Goal: Information Seeking & Learning: Check status

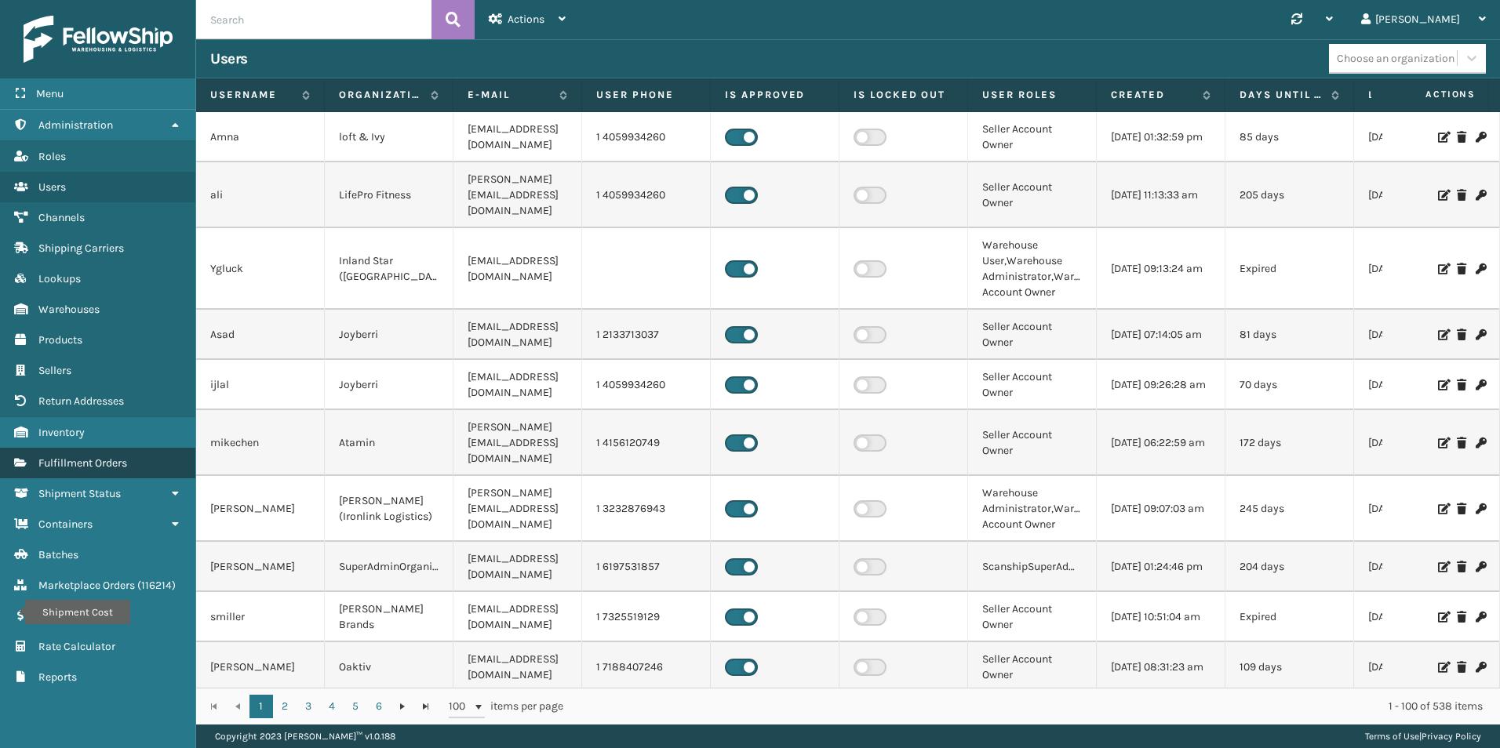
drag, startPoint x: 89, startPoint y: 468, endPoint x: 121, endPoint y: 458, distance: 33.5
click at [89, 468] on span "Fulfillment Orders" at bounding box center [82, 463] width 89 height 13
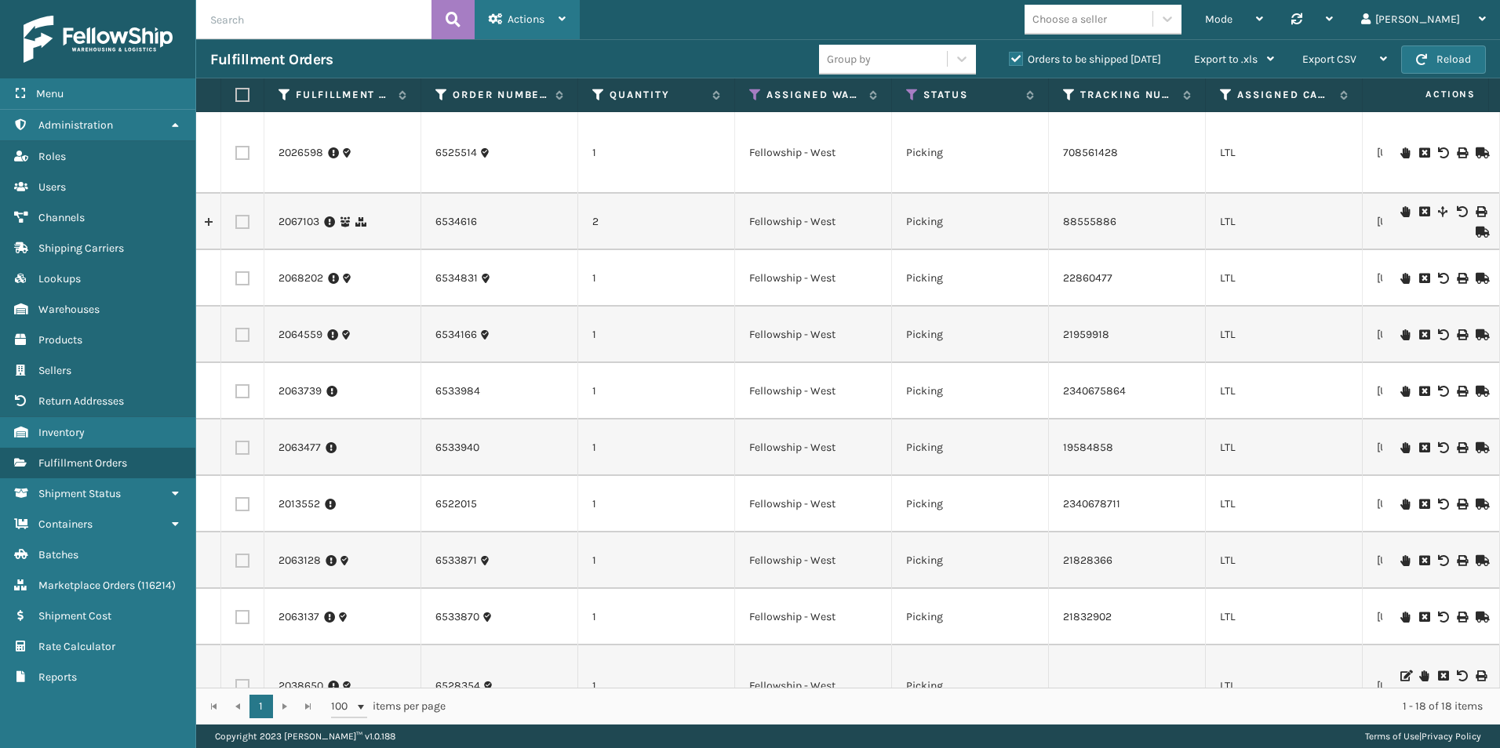
click at [526, 11] on div "Actions" at bounding box center [527, 19] width 77 height 39
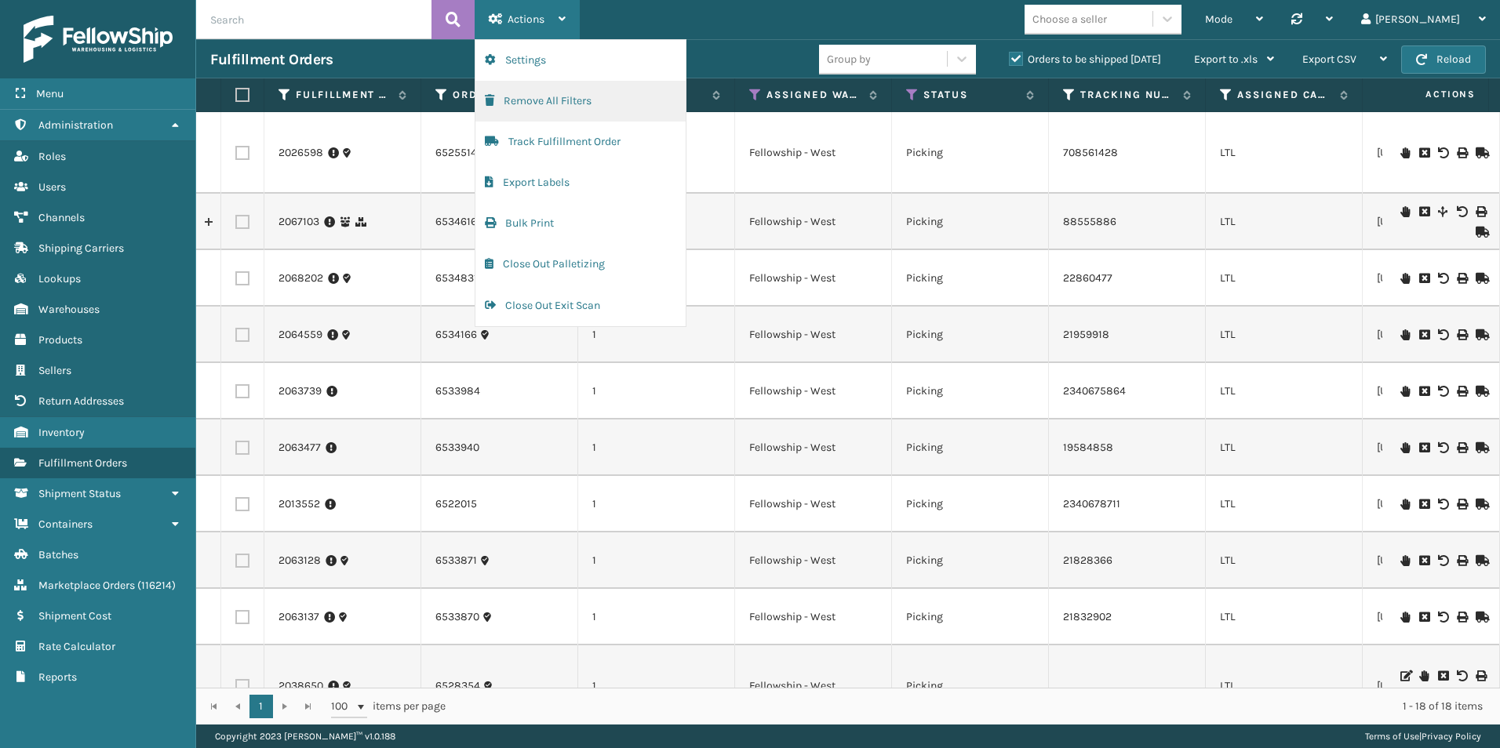
click at [562, 101] on button "Remove All Filters" at bounding box center [580, 101] width 210 height 41
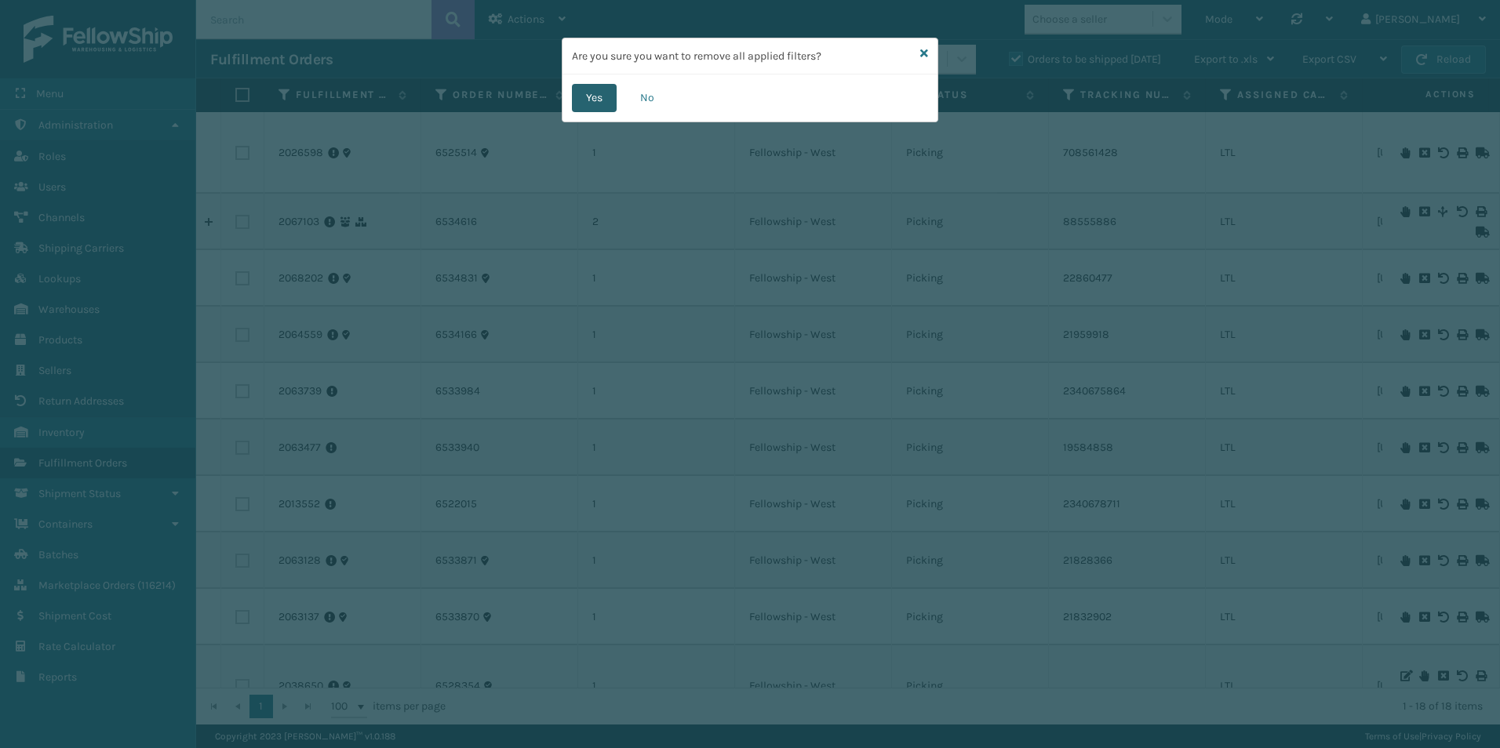
click at [588, 100] on button "Yes" at bounding box center [594, 98] width 45 height 28
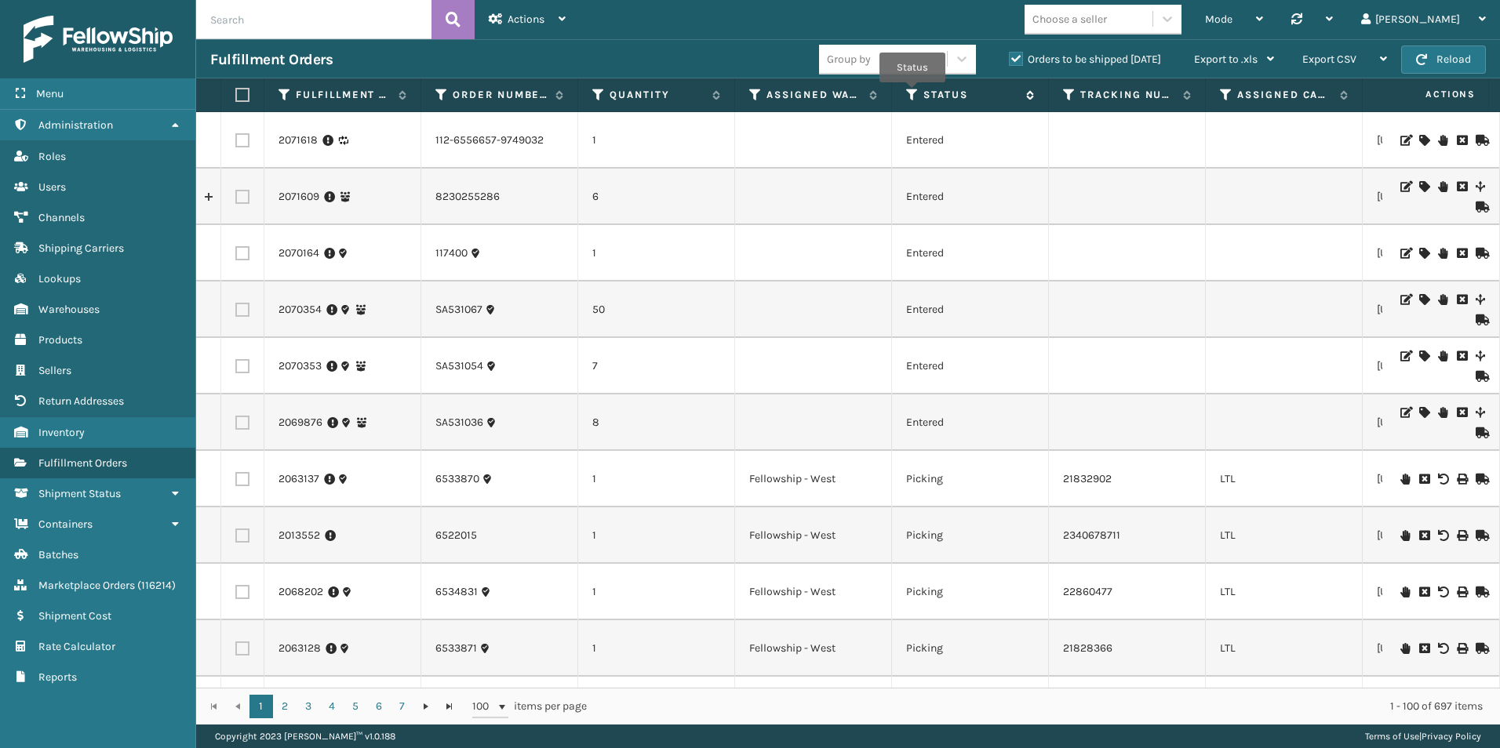
click at [893, 93] on icon at bounding box center [912, 95] width 13 height 14
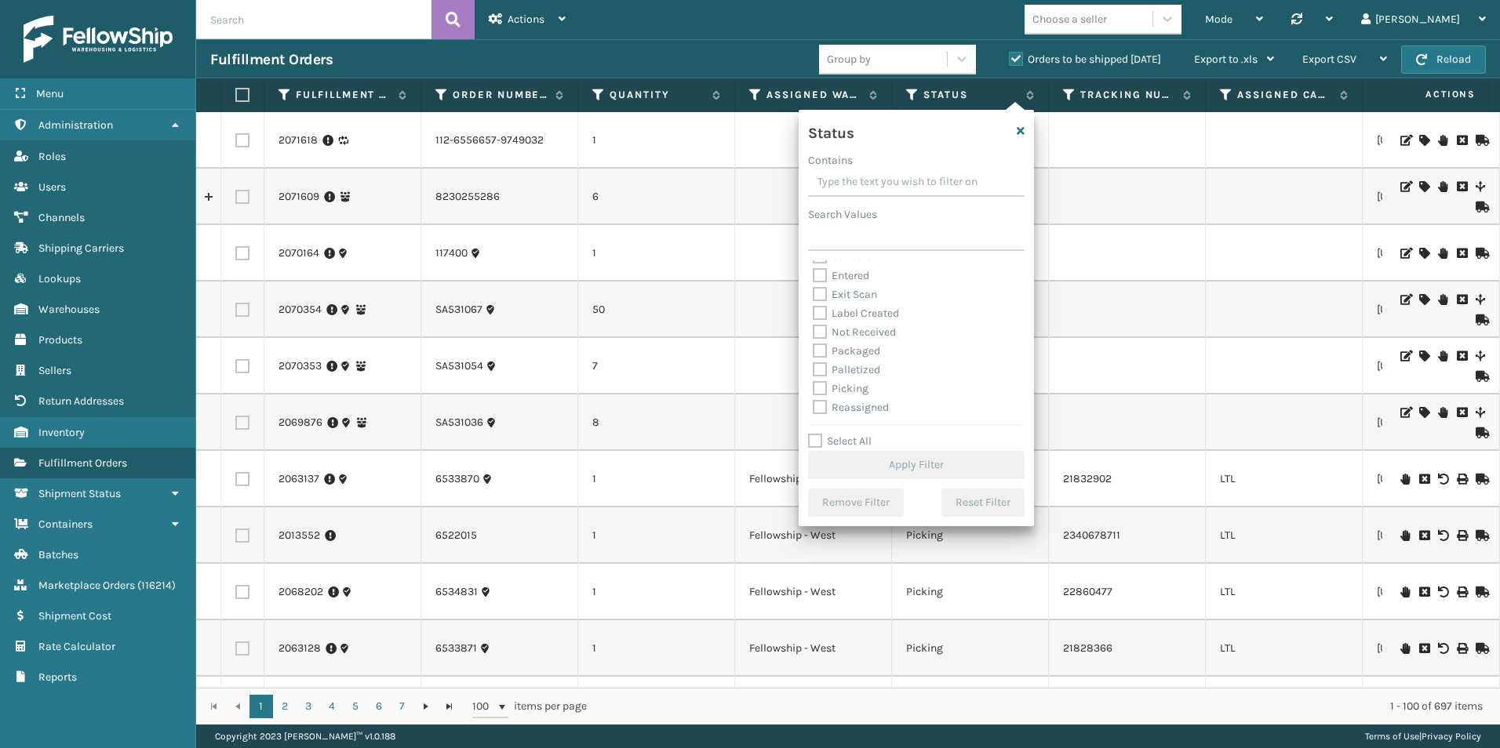
scroll to position [63, 0]
click at [824, 358] on label "Picking" at bounding box center [841, 357] width 56 height 13
click at [813, 358] on input "Picking" at bounding box center [813, 353] width 1 height 10
checkbox input "true"
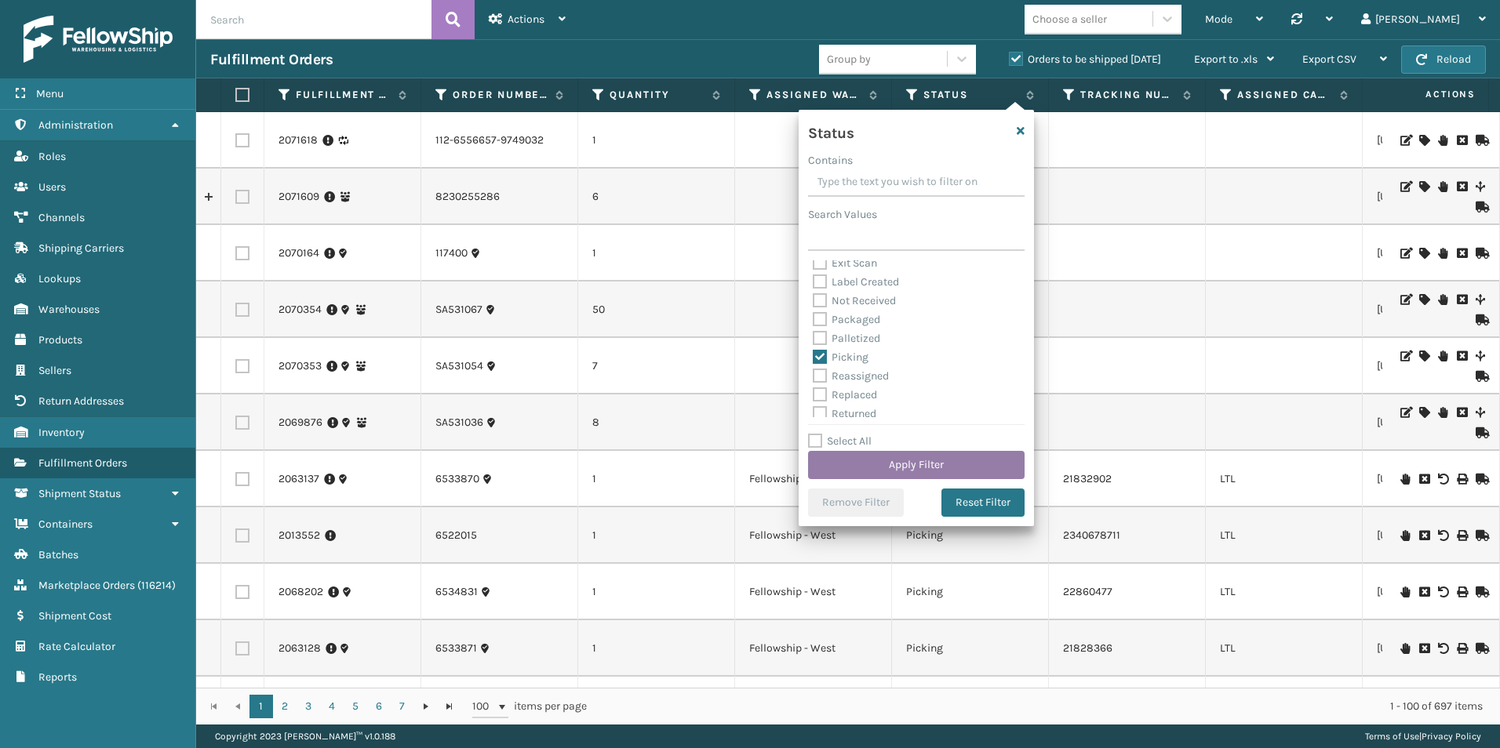
click at [893, 468] on button "Apply Filter" at bounding box center [916, 465] width 216 height 28
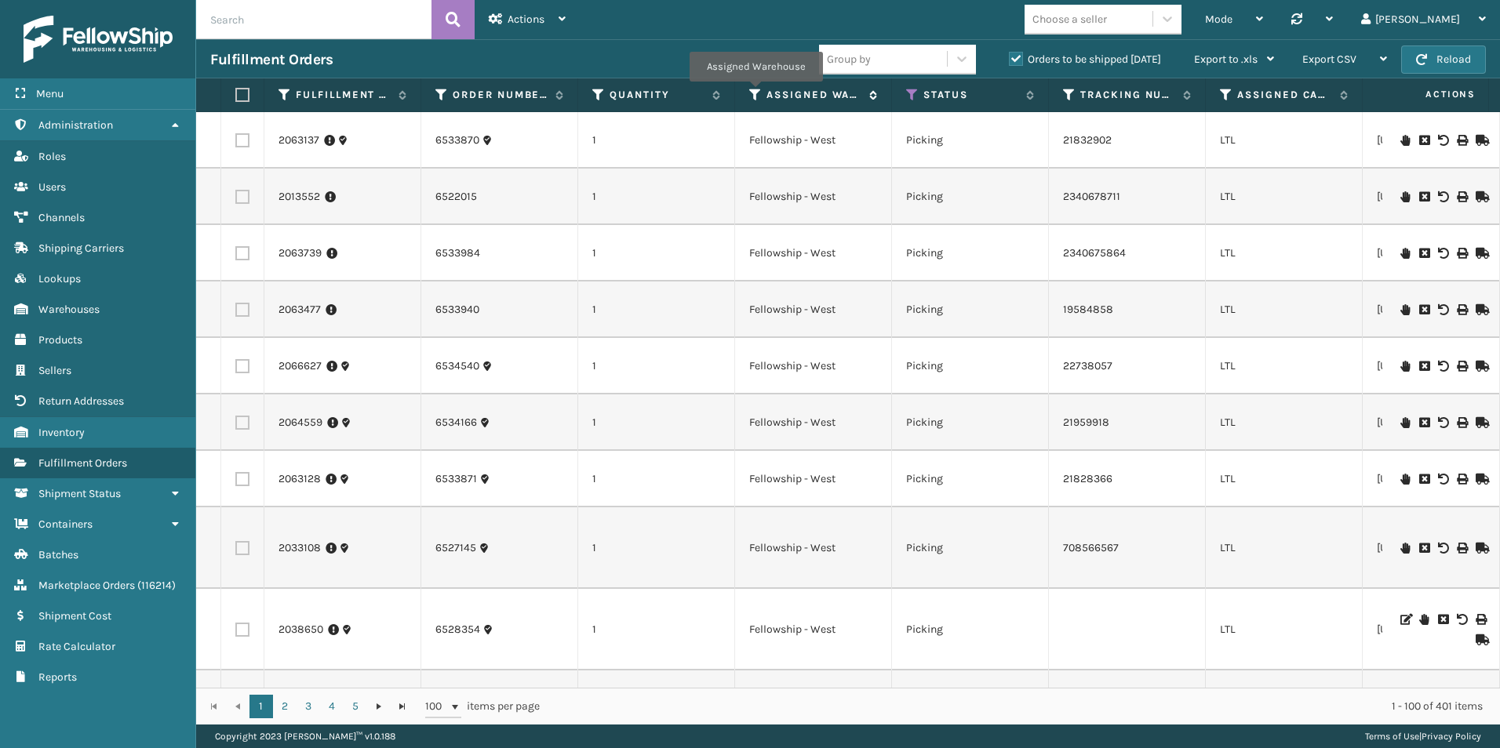
click at [755, 93] on icon at bounding box center [755, 95] width 13 height 14
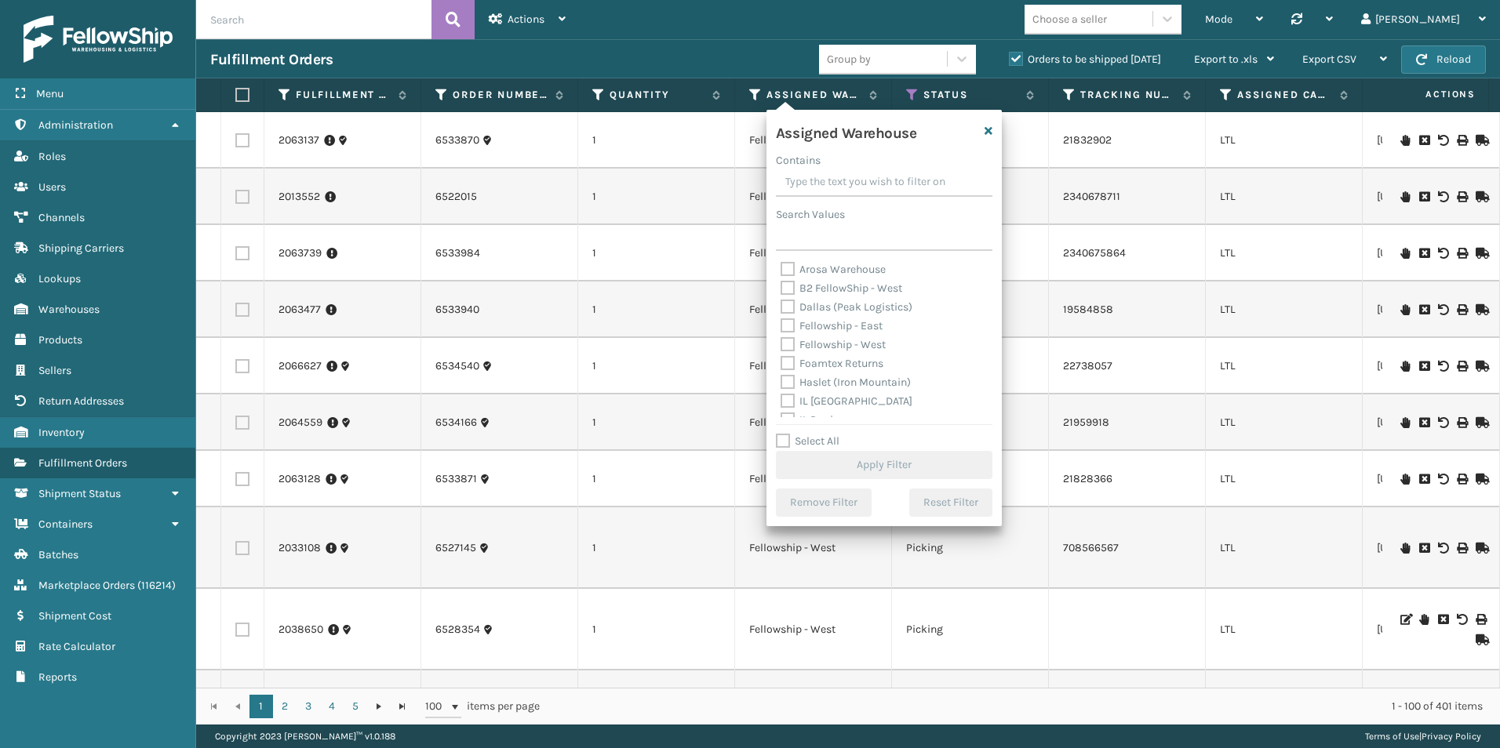
click at [792, 346] on label "Fellowship - West" at bounding box center [832, 344] width 105 height 13
click at [781, 346] on input "Fellowship - West" at bounding box center [780, 341] width 1 height 10
checkbox input "true"
click at [881, 463] on button "Apply Filter" at bounding box center [884, 465] width 216 height 28
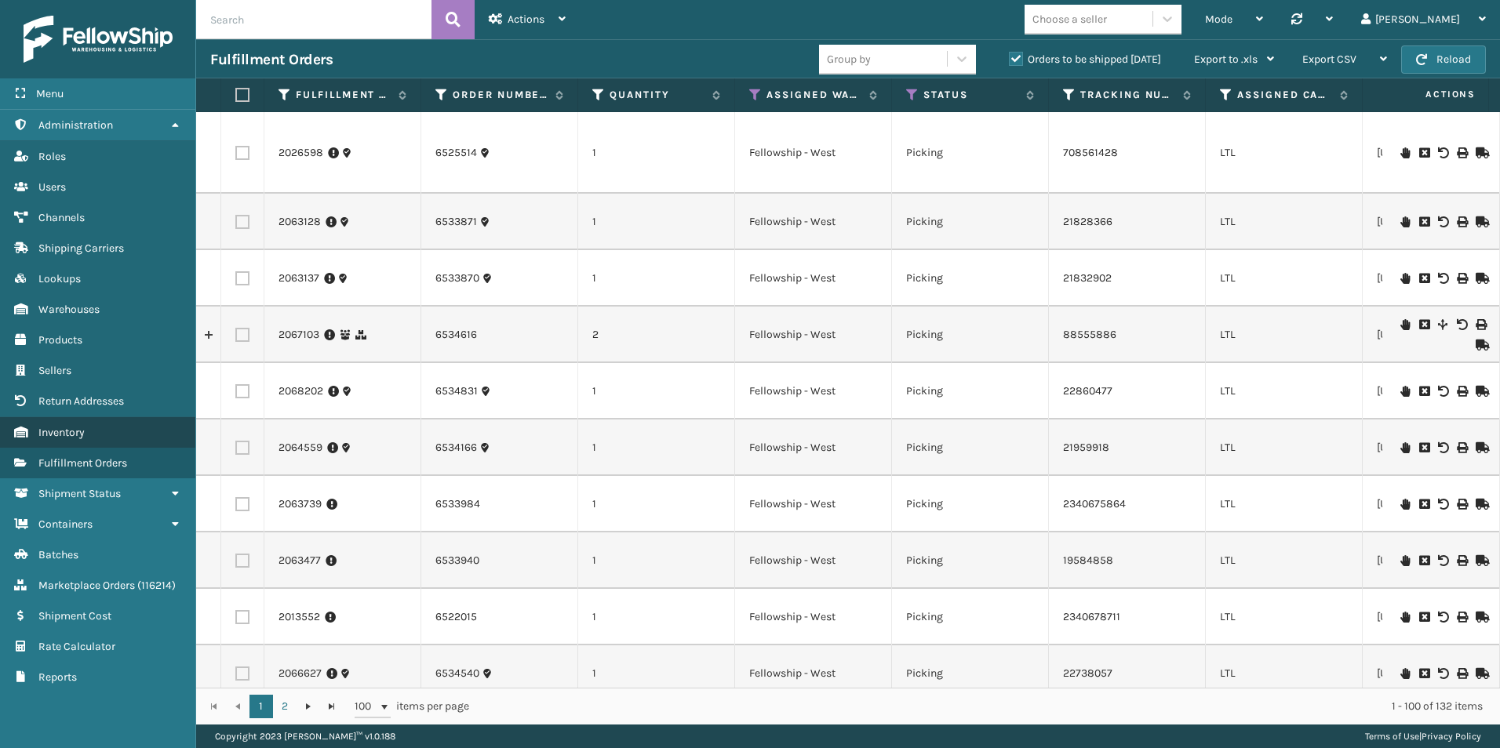
click at [54, 432] on span "Inventory" at bounding box center [61, 432] width 46 height 13
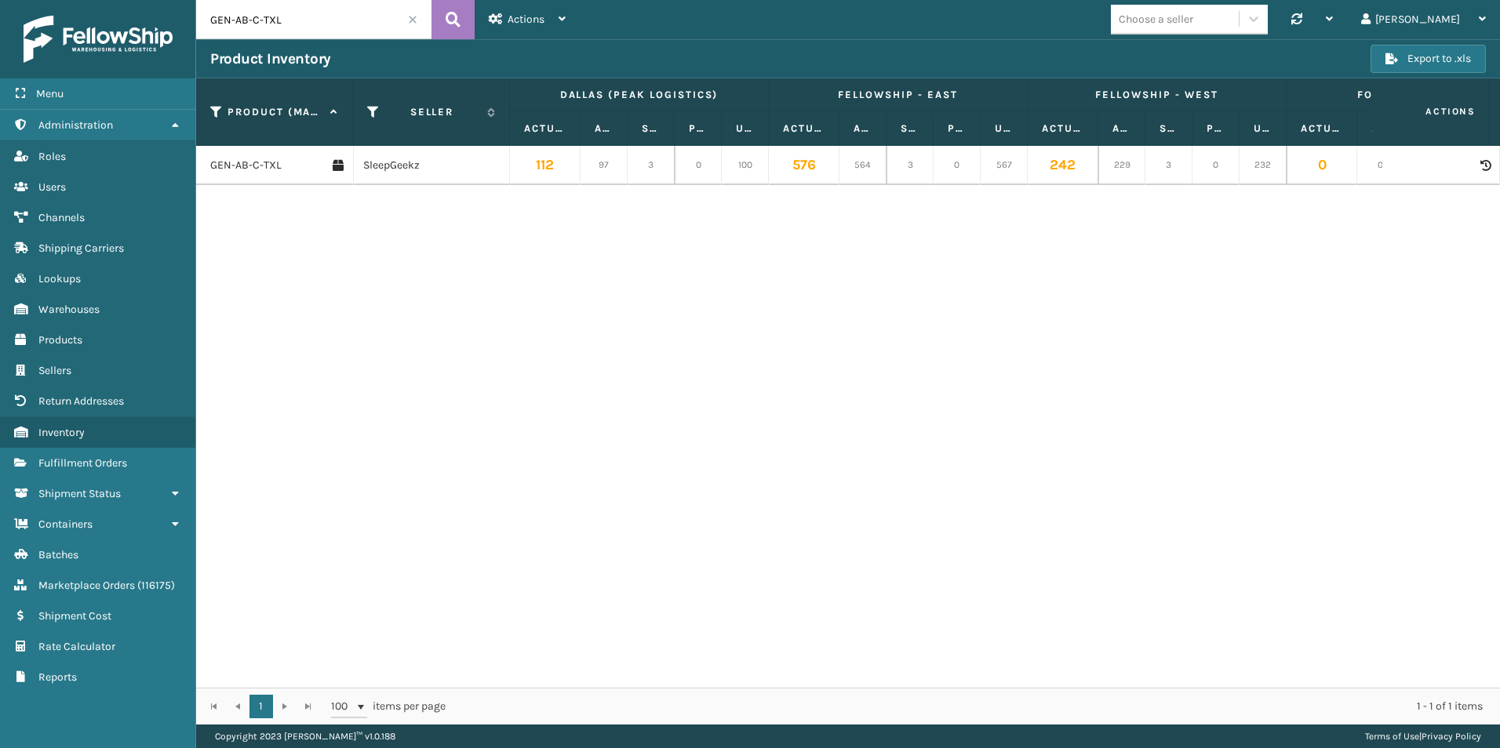
click at [293, 24] on input "GEN-AB-C-TXL" at bounding box center [313, 19] width 235 height 39
drag, startPoint x: 345, startPoint y: 19, endPoint x: 229, endPoint y: 22, distance: 116.1
click at [191, 0] on div "Menu Administration Roles Users Channels Shipping Carriers Lookups Warehouses P…" at bounding box center [750, 0] width 1500 height 0
paste input "CU-CHLX-SLV"
type input "CU-CHLX-SLV"
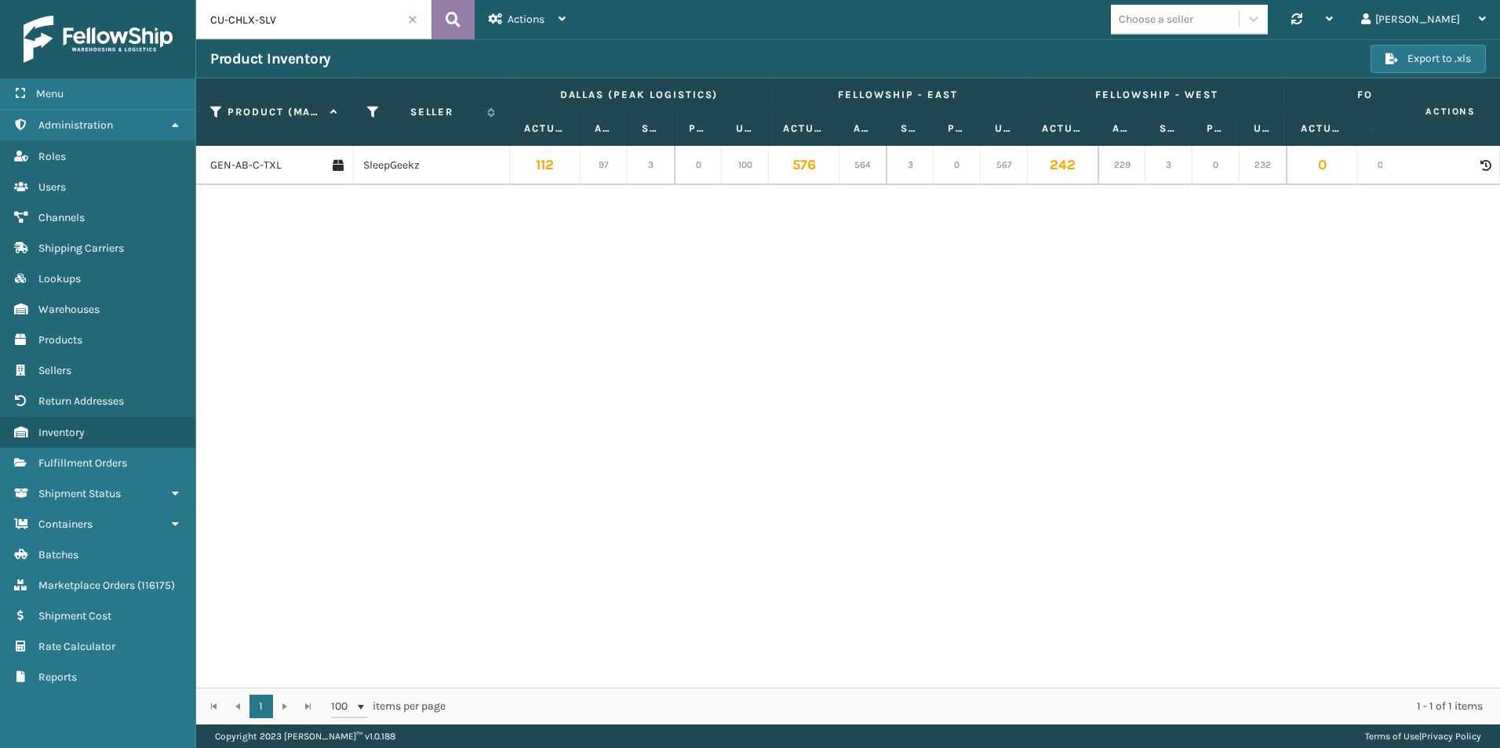
click at [448, 12] on icon at bounding box center [453, 20] width 15 height 24
click at [241, 161] on link "CU-CHLX-SLV" at bounding box center [243, 166] width 66 height 16
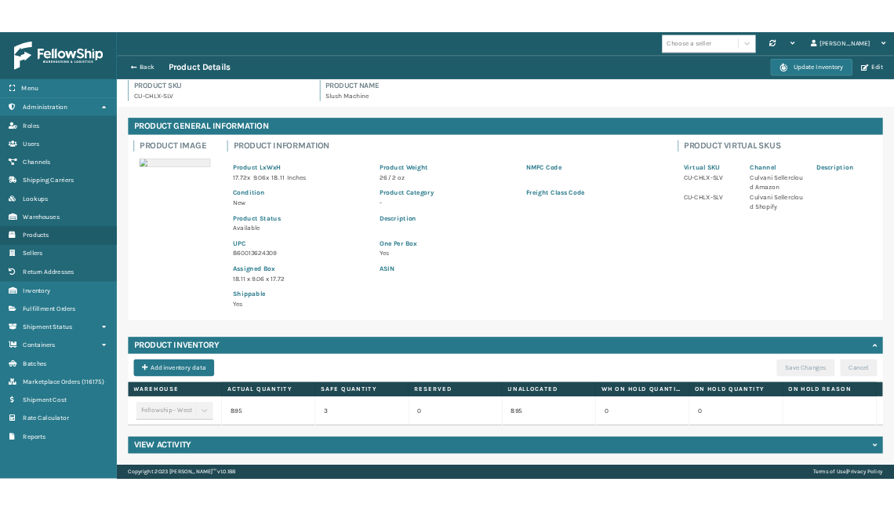
scroll to position [20, 0]
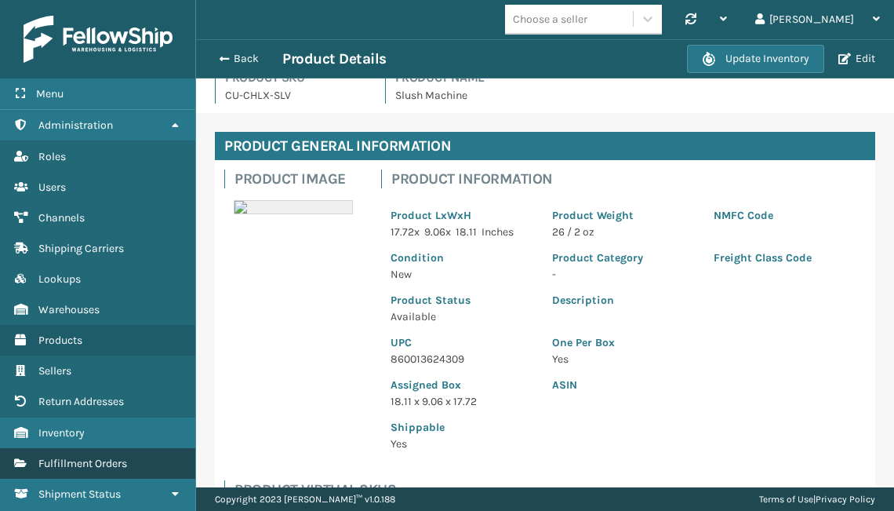
drag, startPoint x: 103, startPoint y: 463, endPoint x: 114, endPoint y: 463, distance: 11.0
click at [103, 463] on span "Fulfillment Orders" at bounding box center [82, 463] width 89 height 13
